Goal: Entertainment & Leisure: Browse casually

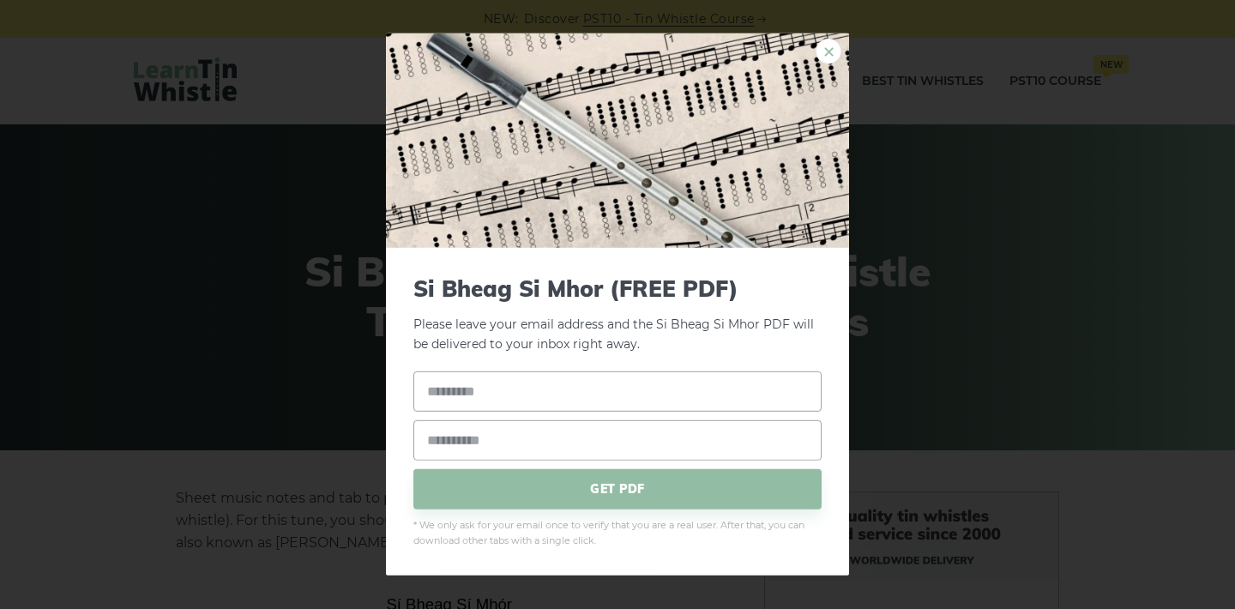
click at [834, 52] on link "×" at bounding box center [828, 52] width 26 height 26
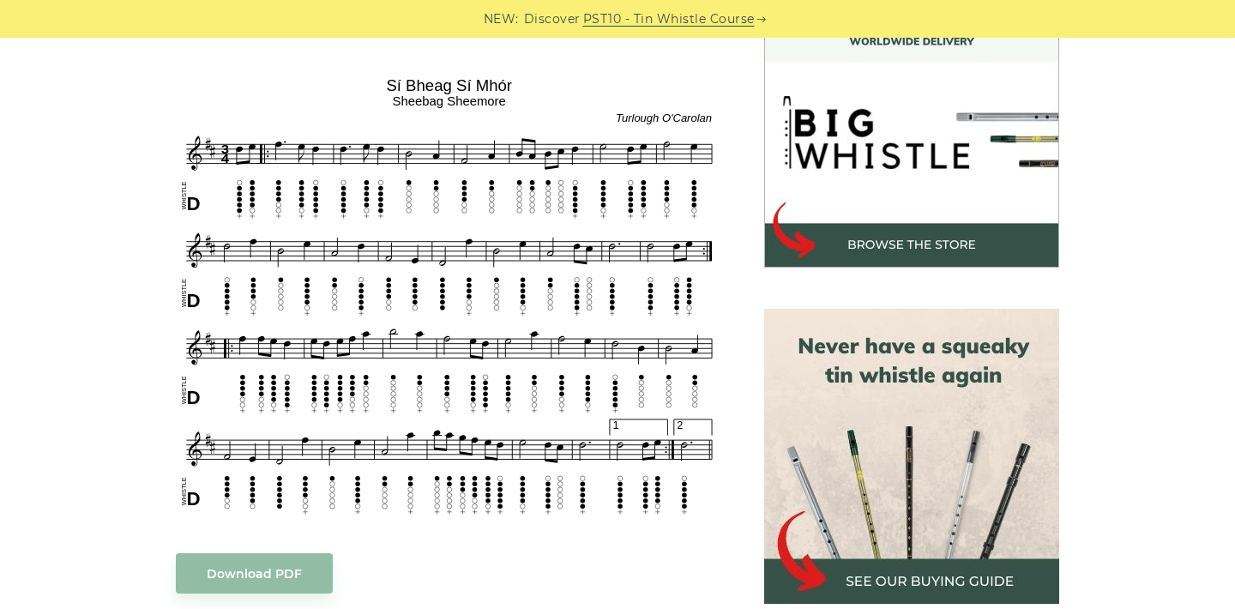
scroll to position [517, 0]
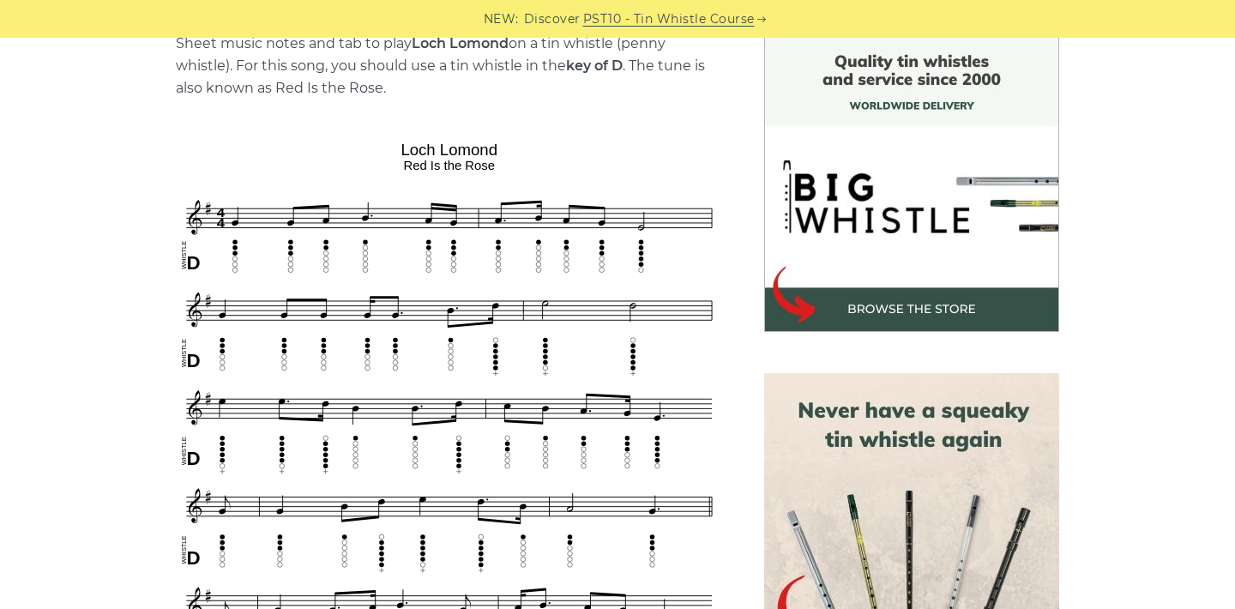
scroll to position [457, 0]
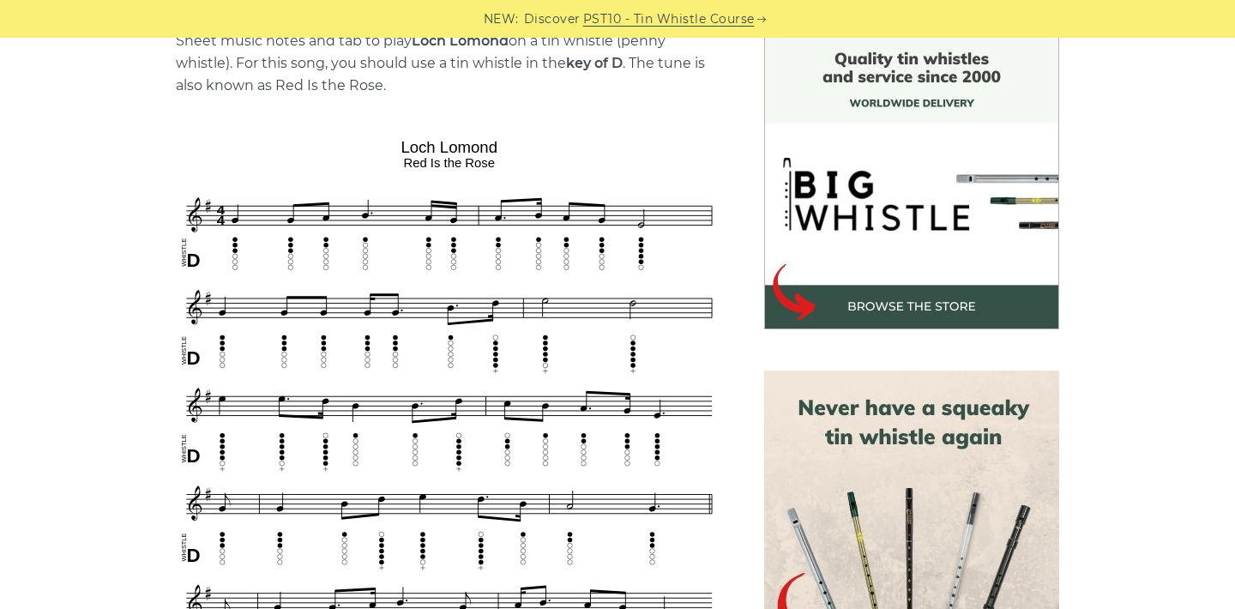
click at [218, 4] on div "NEW: Discover PST10 - Tin Whistle Course" at bounding box center [617, 19] width 1235 height 38
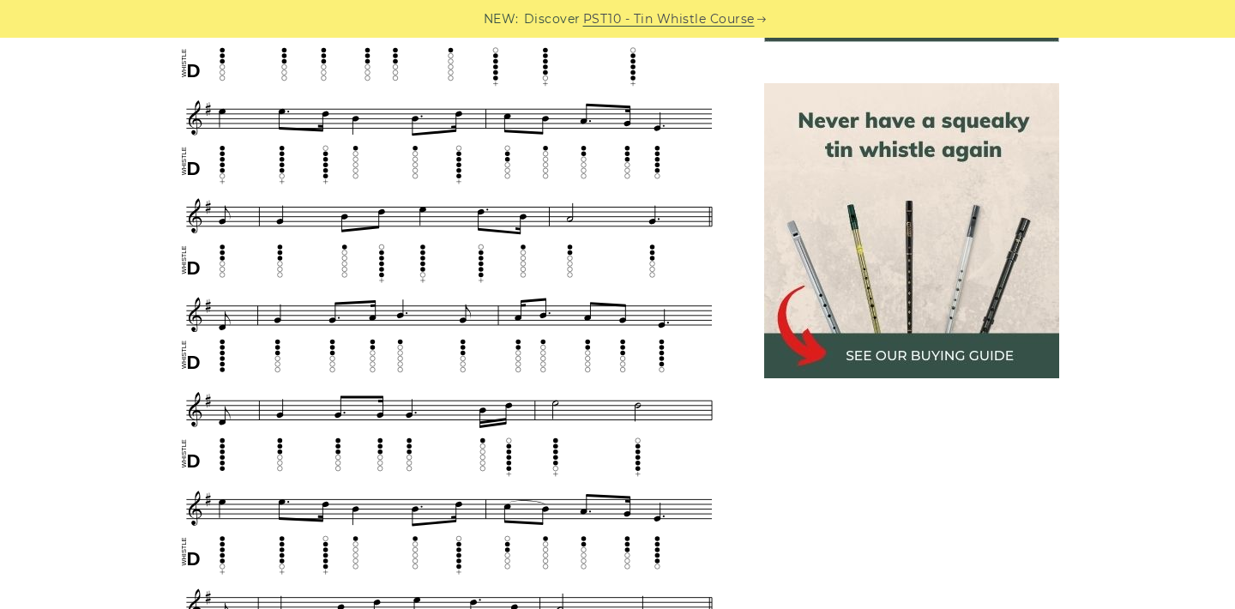
scroll to position [743, 0]
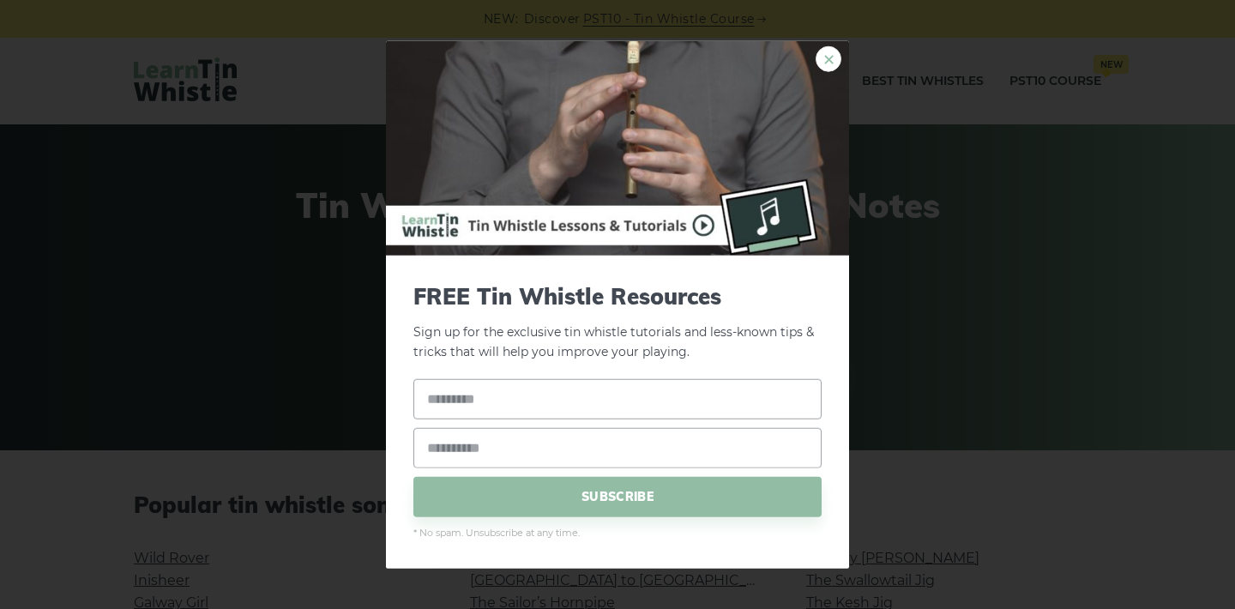
click at [832, 69] on link "×" at bounding box center [828, 59] width 26 height 26
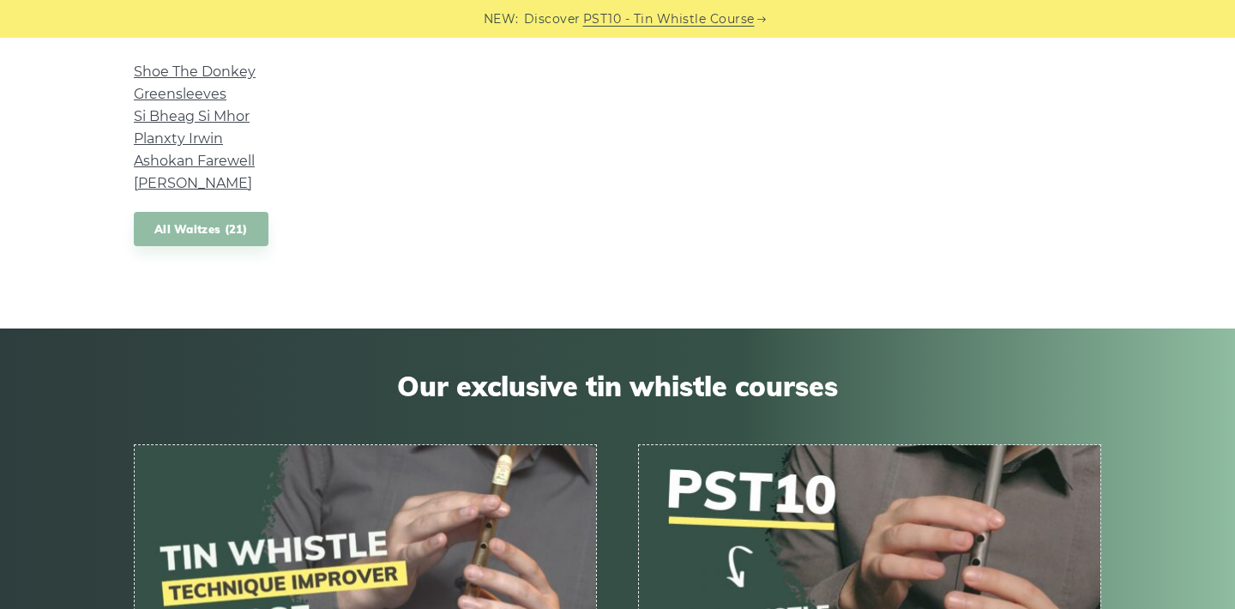
scroll to position [1615, 0]
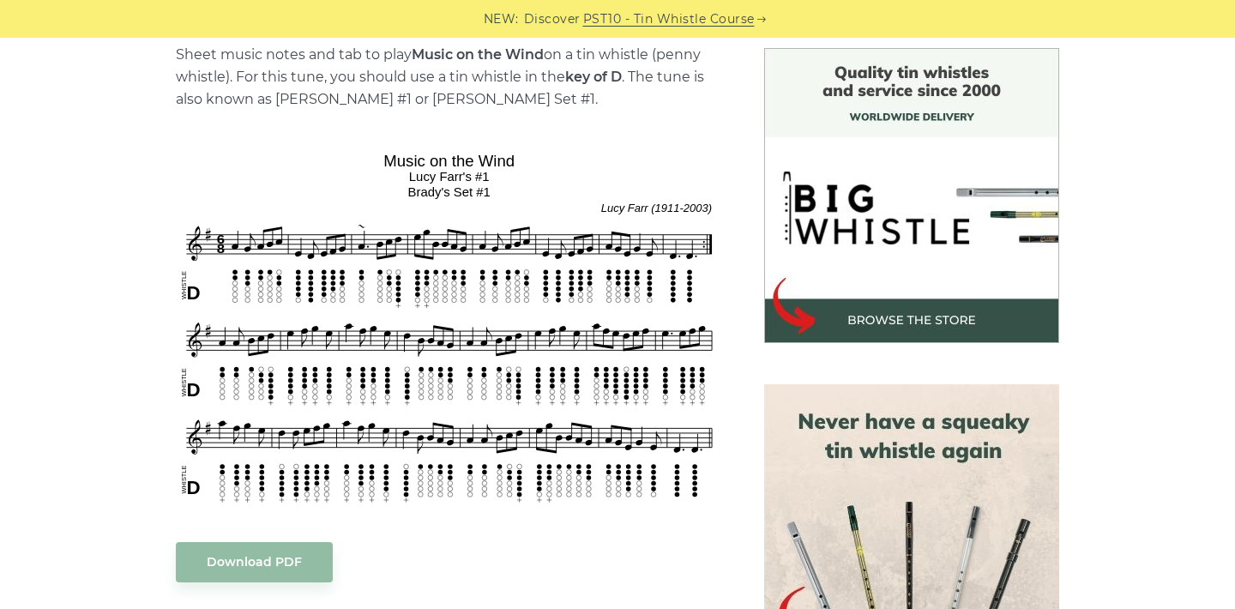
scroll to position [445, 0]
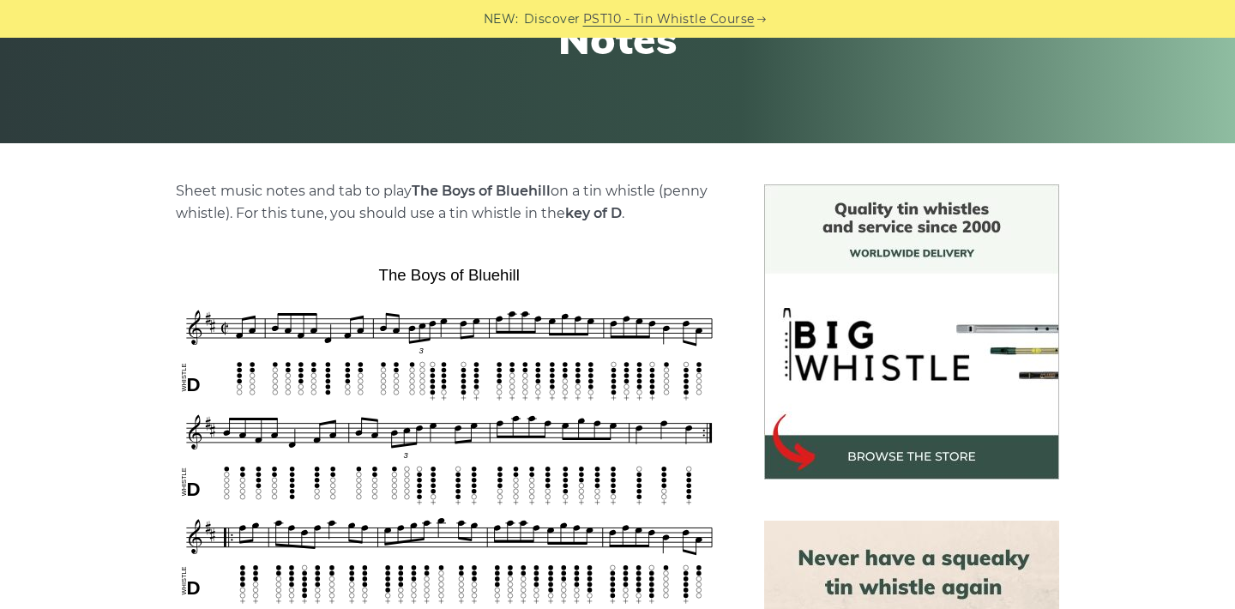
scroll to position [295, 0]
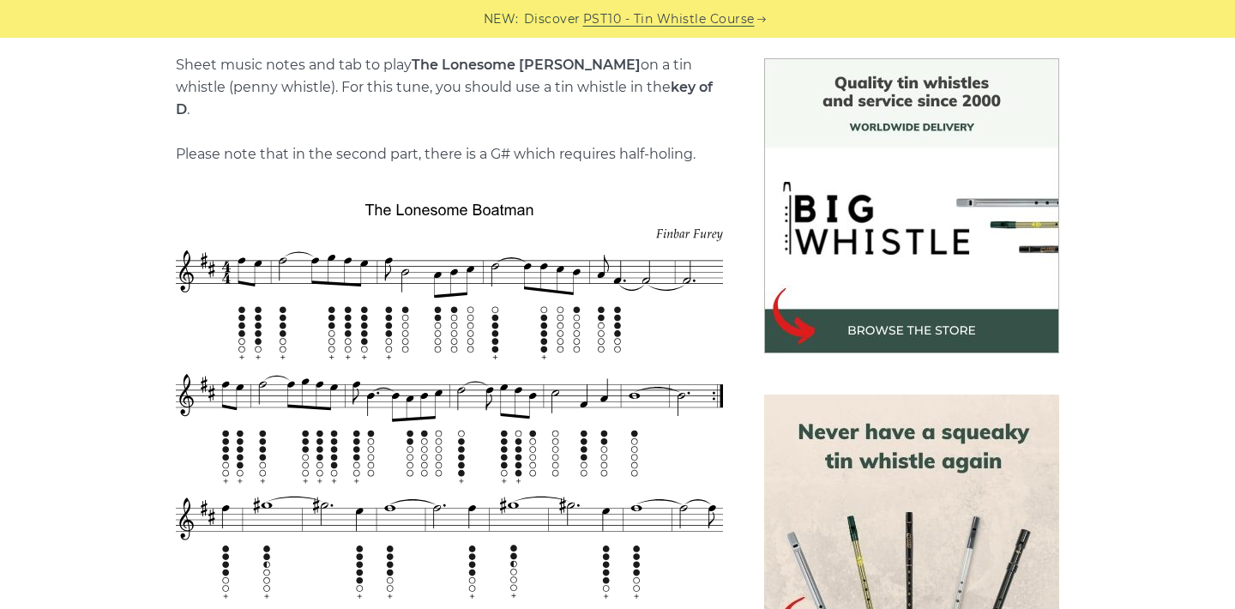
scroll to position [472, 0]
